Goal: Information Seeking & Learning: Find specific fact

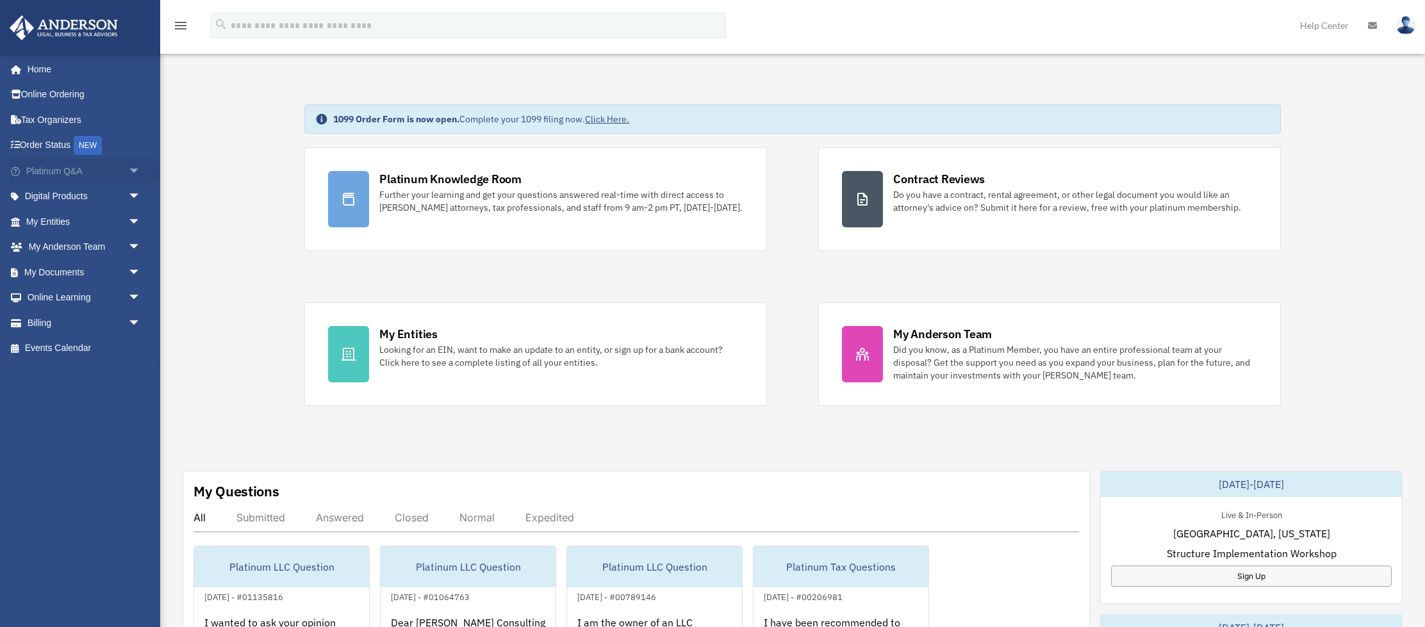
click at [58, 174] on link "Platinum Q&A arrow_drop_down" at bounding box center [84, 171] width 151 height 26
click at [136, 172] on span "arrow_drop_down" at bounding box center [141, 171] width 26 height 26
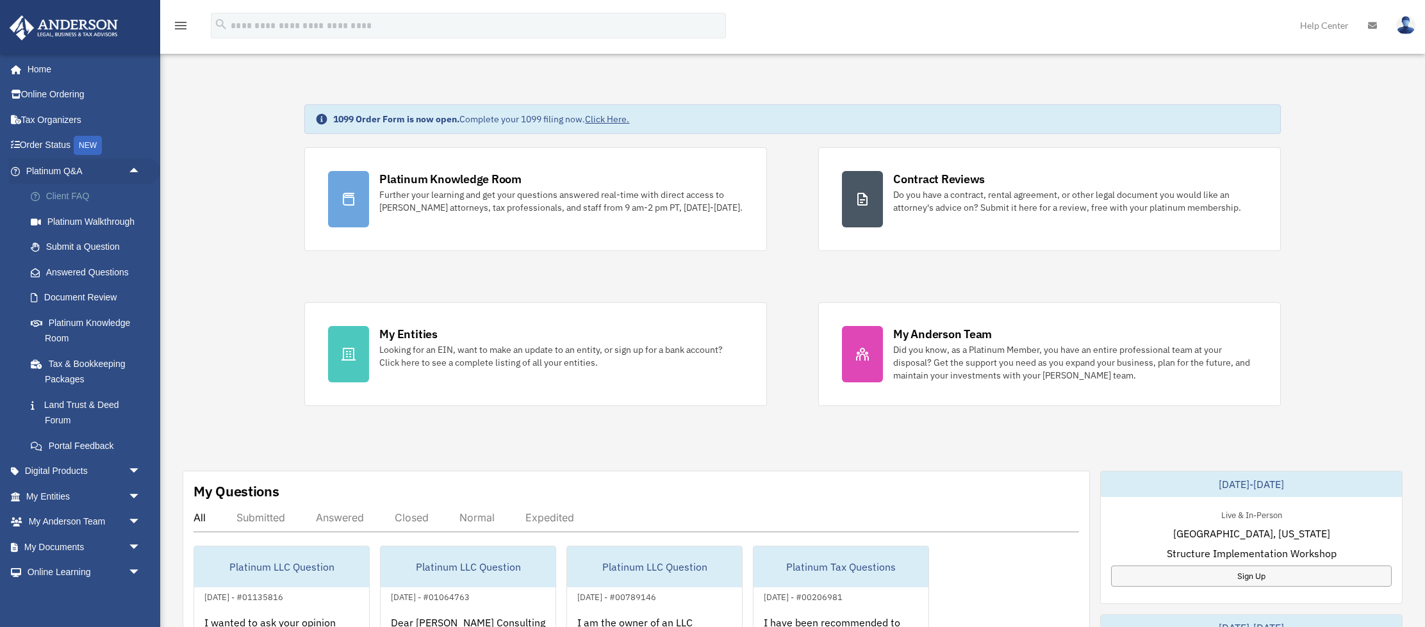
click at [87, 199] on link "Client FAQ" at bounding box center [89, 197] width 142 height 26
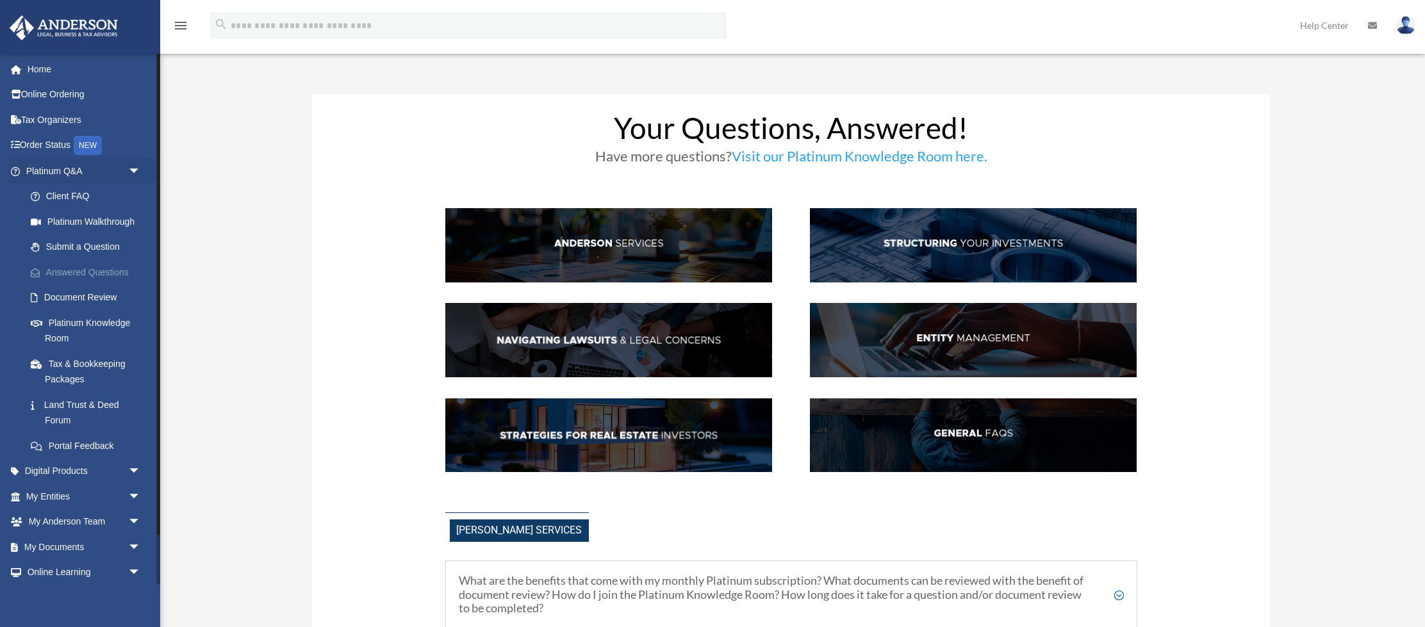
click at [74, 266] on link "Answered Questions" at bounding box center [89, 272] width 142 height 26
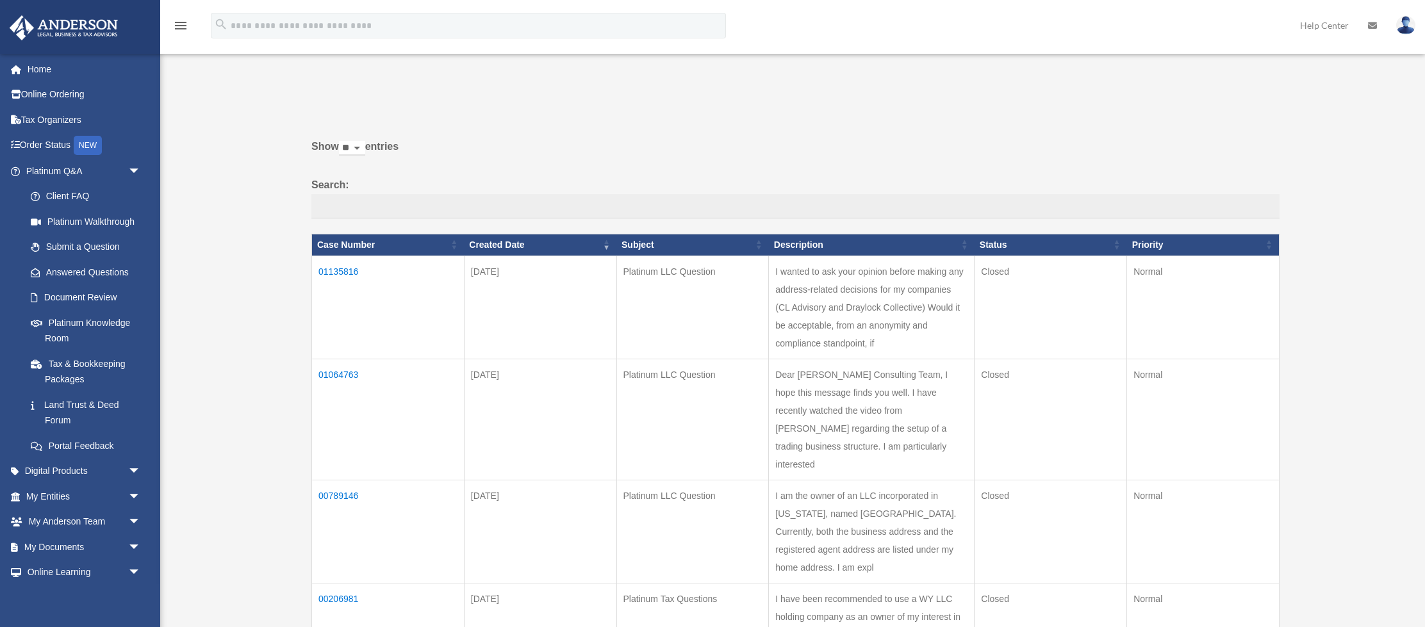
click at [348, 272] on td "01135816" at bounding box center [388, 307] width 152 height 103
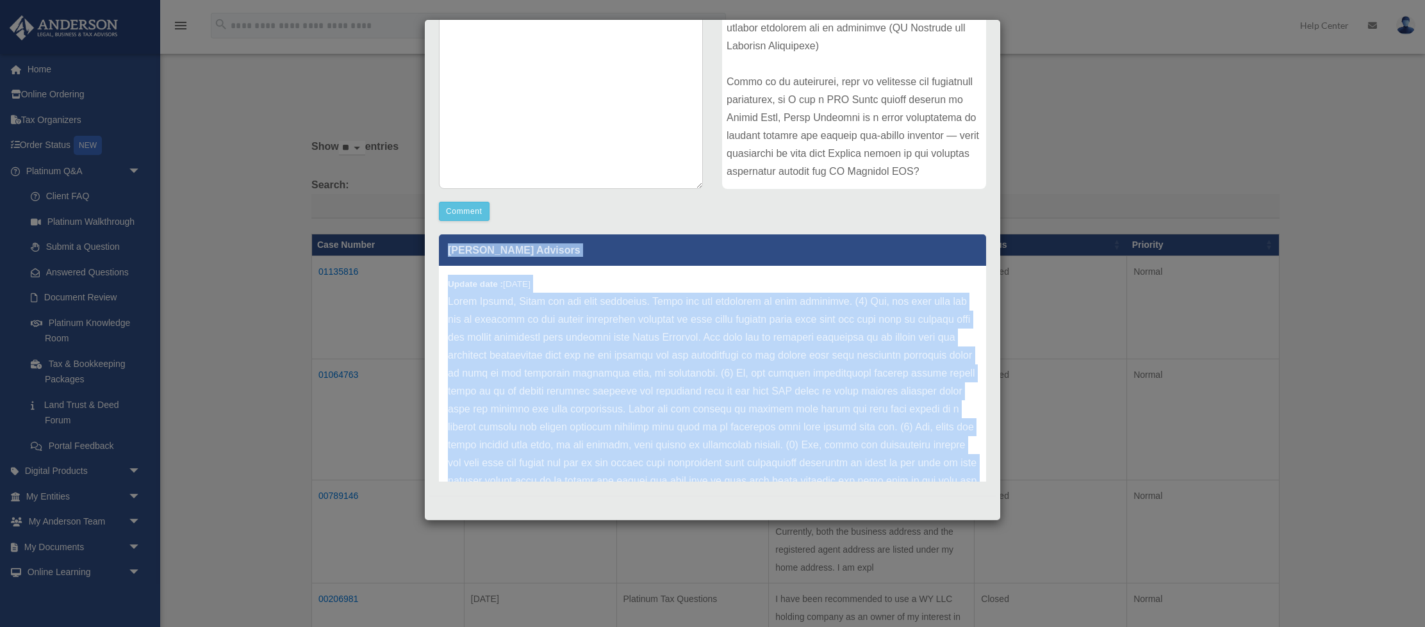
drag, startPoint x: 767, startPoint y: 462, endPoint x: 440, endPoint y: 251, distance: 389.2
click at [440, 251] on div "[PERSON_NAME] Advisors Update date : [DATE]" at bounding box center [712, 421] width 547 height 372
copy div "[PERSON_NAME] Advisors Update date : [DATE] Hello [PERSON_NAME], Thank you for …"
